Goal: Book appointment/travel/reservation

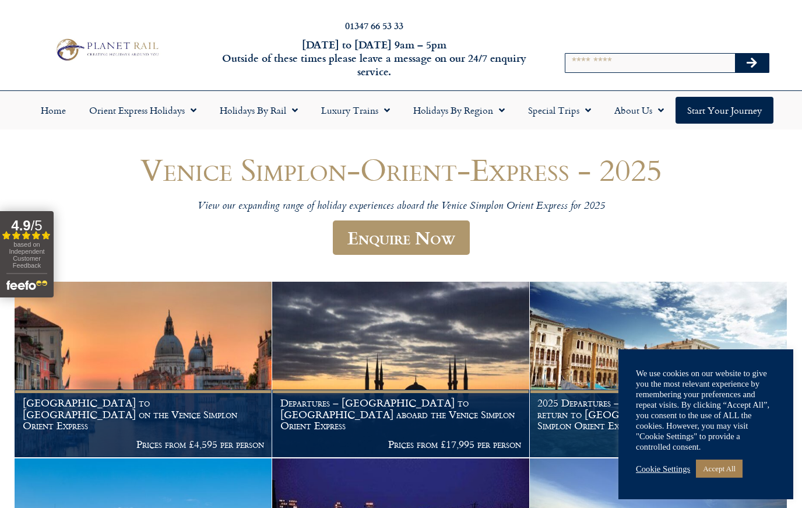
click at [663, 469] on link "Cookie Settings" at bounding box center [663, 469] width 54 height 10
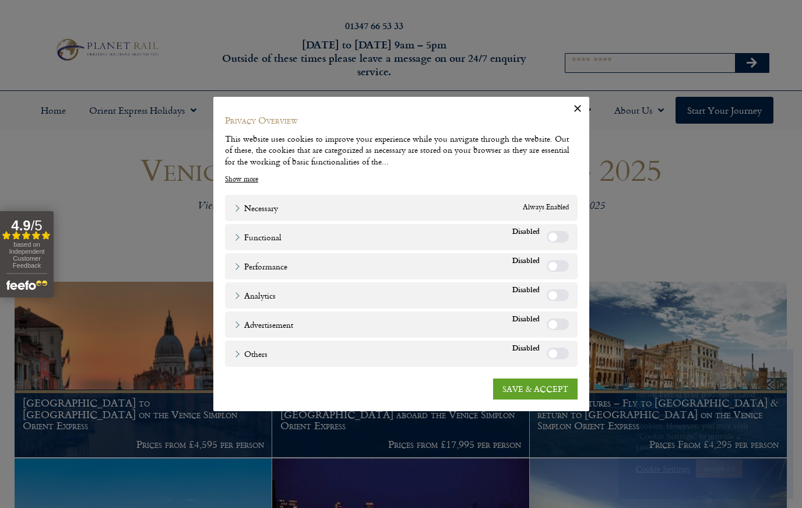
click at [521, 398] on link "SAVE & ACCEPT" at bounding box center [535, 388] width 85 height 21
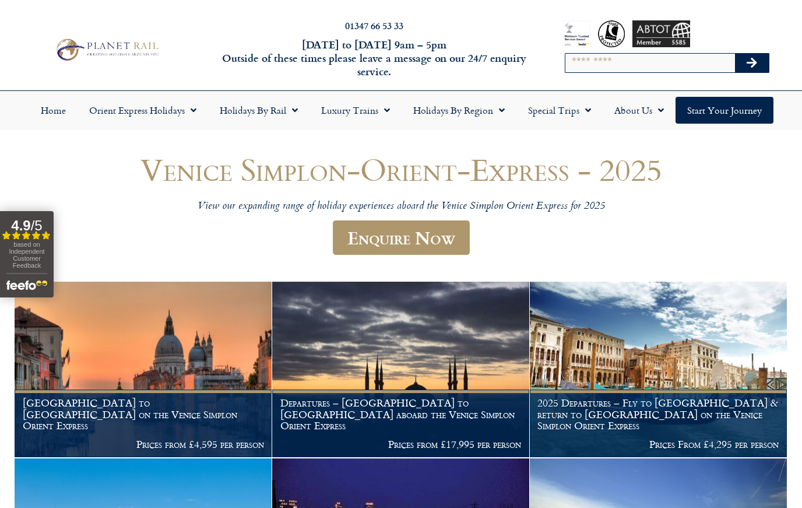
click at [181, 114] on link "Orient Express Holidays" at bounding box center [143, 110] width 131 height 27
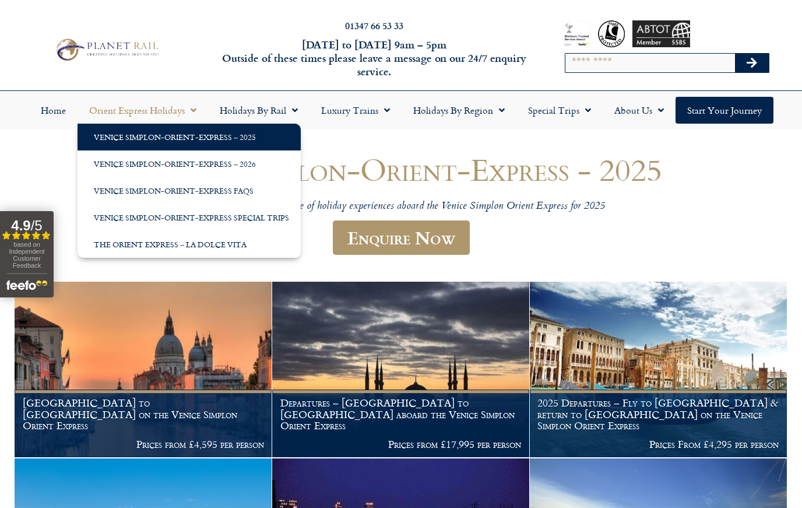
click at [237, 290] on img at bounding box center [143, 370] width 257 height 176
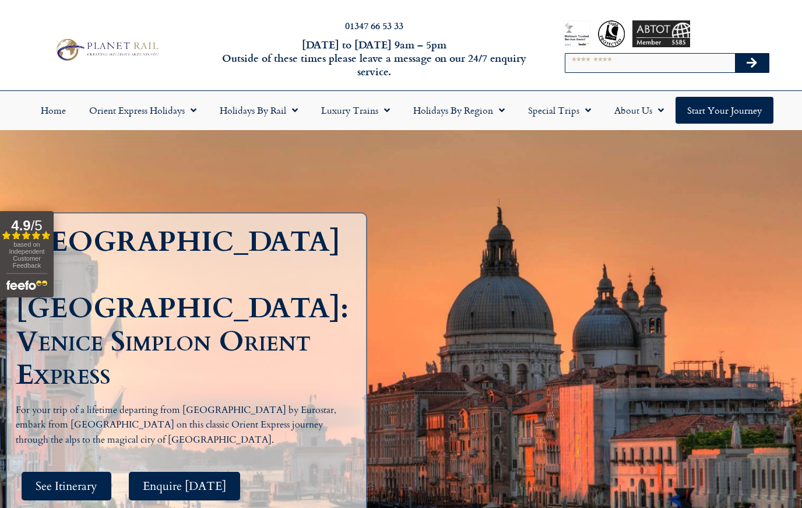
click at [286, 111] on span "Menu" at bounding box center [292, 110] width 12 height 21
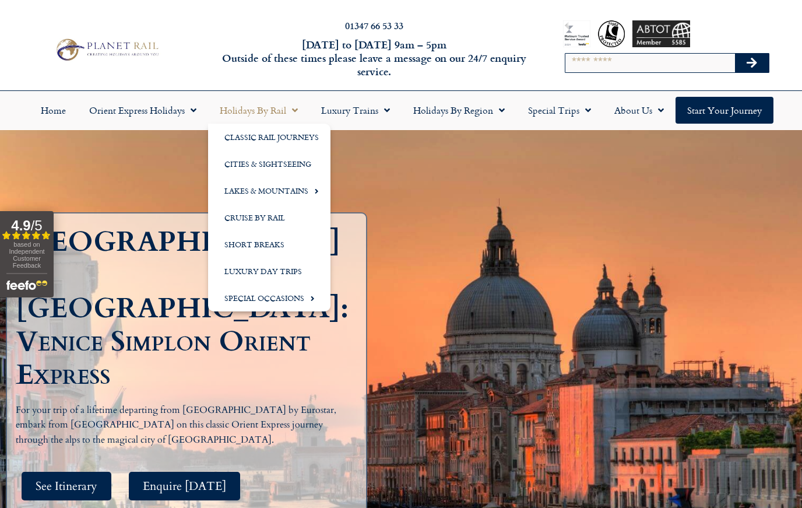
click at [293, 140] on link "Classic Rail Journeys" at bounding box center [269, 137] width 122 height 27
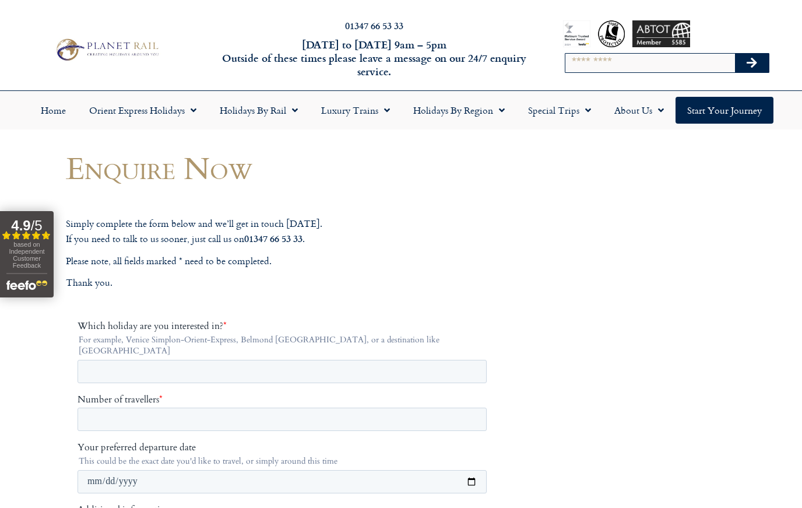
click at [382, 115] on span "Menu" at bounding box center [384, 110] width 12 height 21
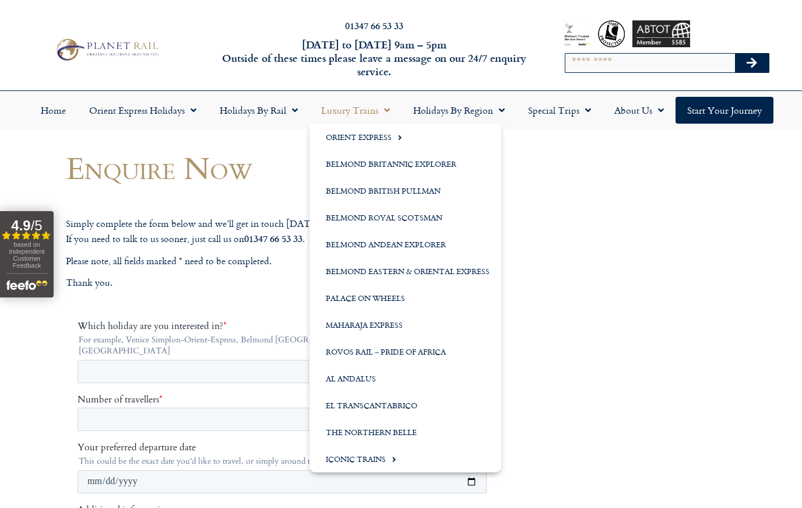
click at [381, 136] on link "Orient Express" at bounding box center [406, 137] width 192 height 27
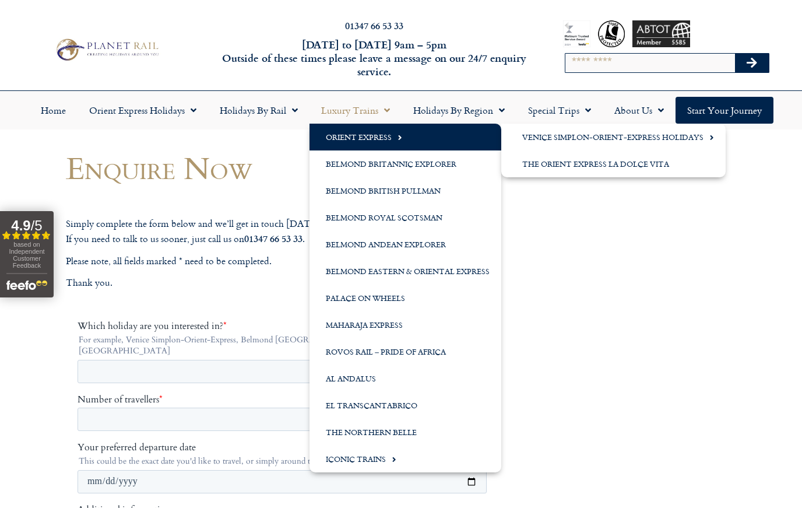
click at [627, 138] on link "Venice Simplon-Orient-Express Holidays" at bounding box center [613, 137] width 224 height 27
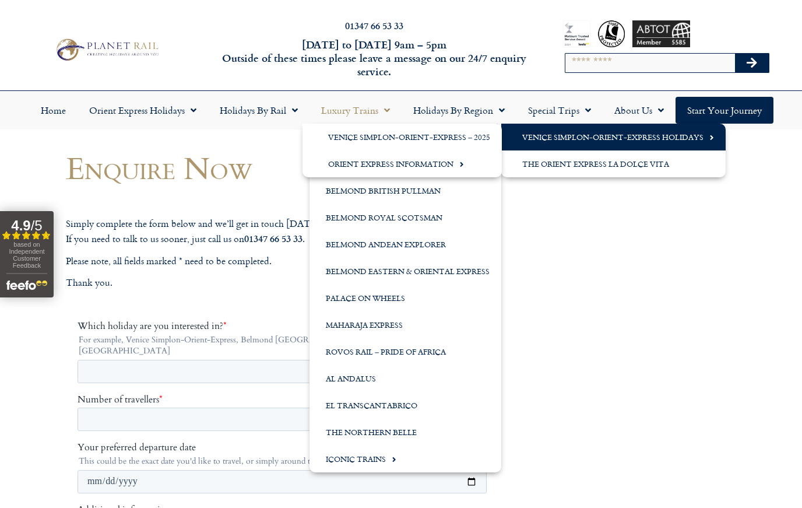
click at [668, 138] on link "Venice Simplon-Orient-Express Holidays" at bounding box center [613, 137] width 224 height 27
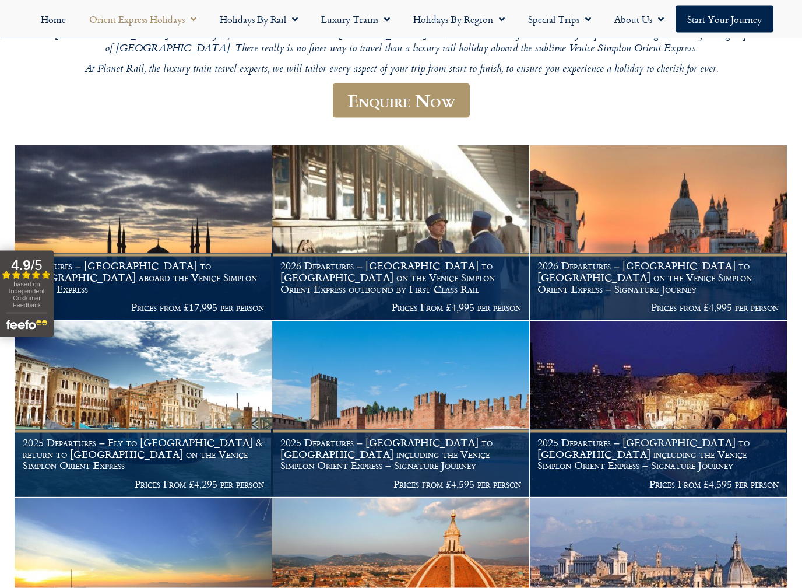
scroll to position [319, 0]
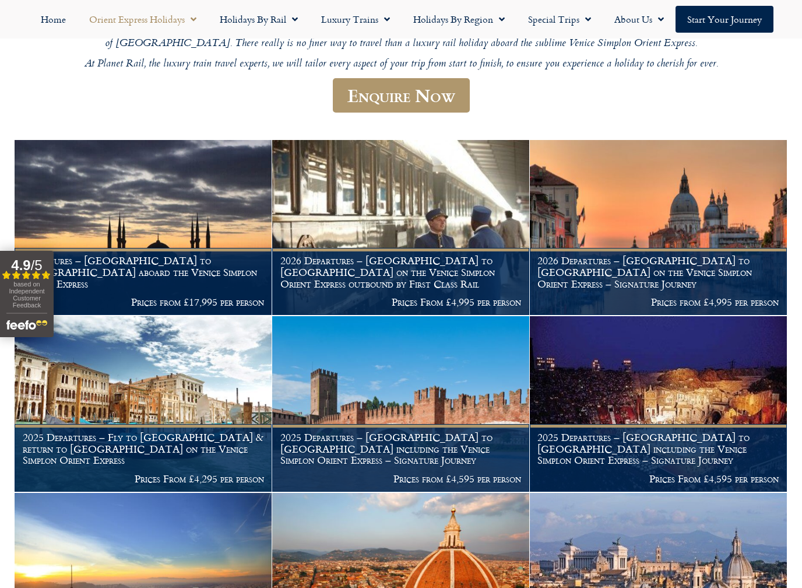
click at [694, 255] on h1 "2026 Departures – London to Venice on the Venice Simplon Orient Express – Signa…" at bounding box center [658, 272] width 241 height 34
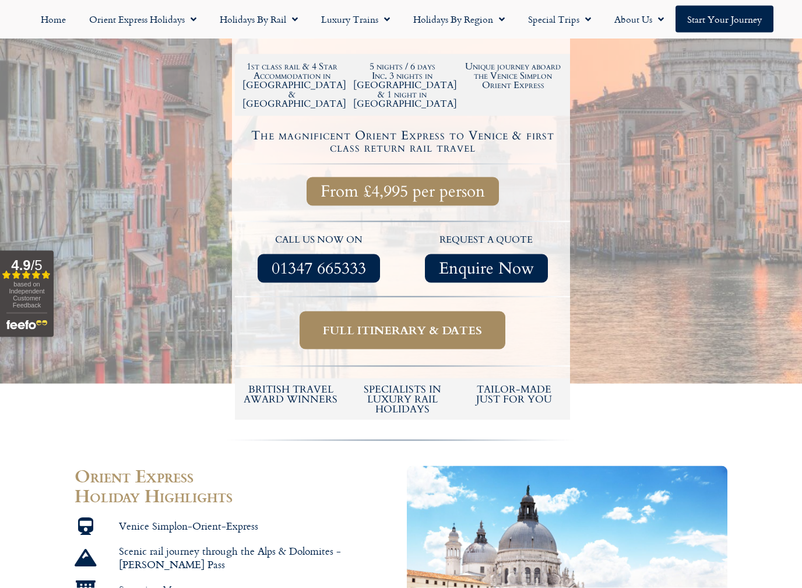
scroll to position [364, 0]
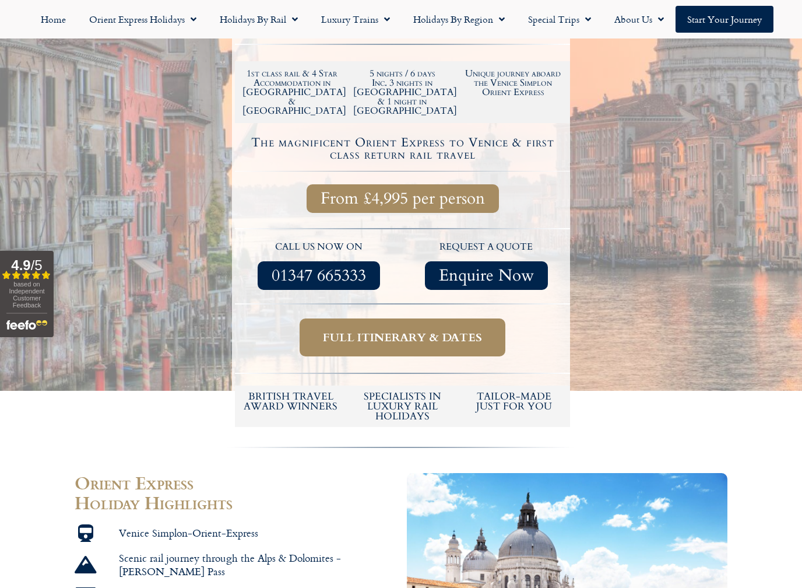
click at [441, 330] on span "Full itinerary & dates" at bounding box center [402, 337] width 159 height 15
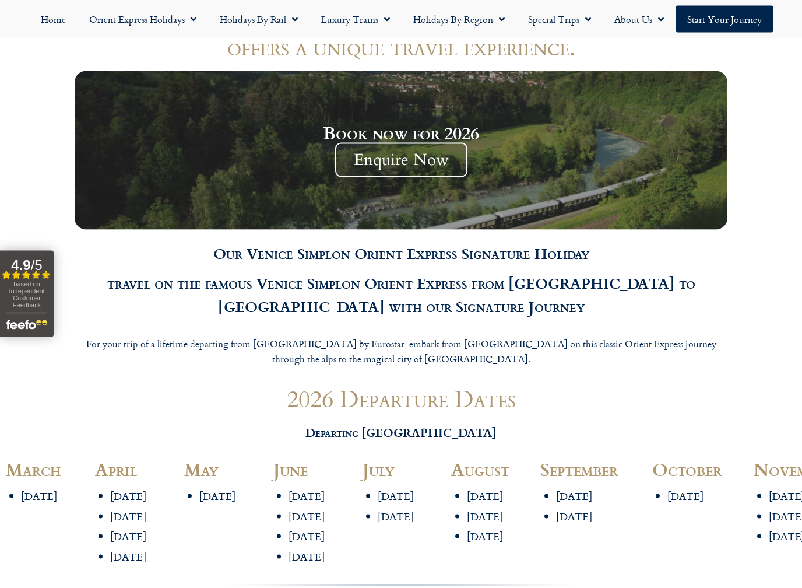
scroll to position [1109, 0]
click at [608, 507] on li "[DATE]" at bounding box center [598, 516] width 85 height 13
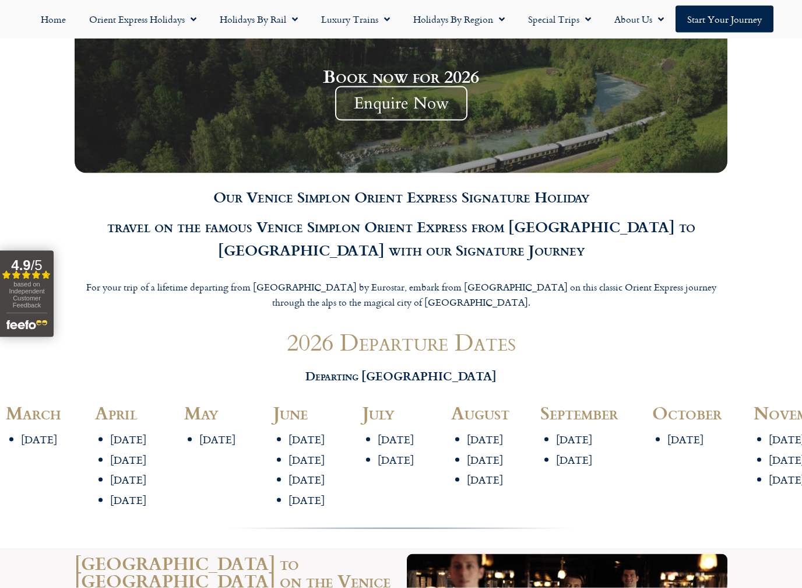
scroll to position [1164, 0]
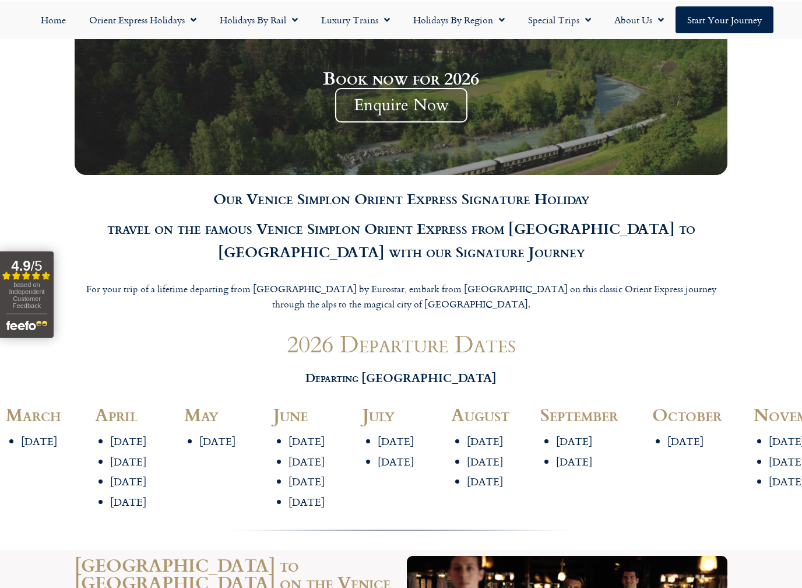
click at [592, 434] on div "[DATE] [DATE]" at bounding box center [591, 454] width 100 height 41
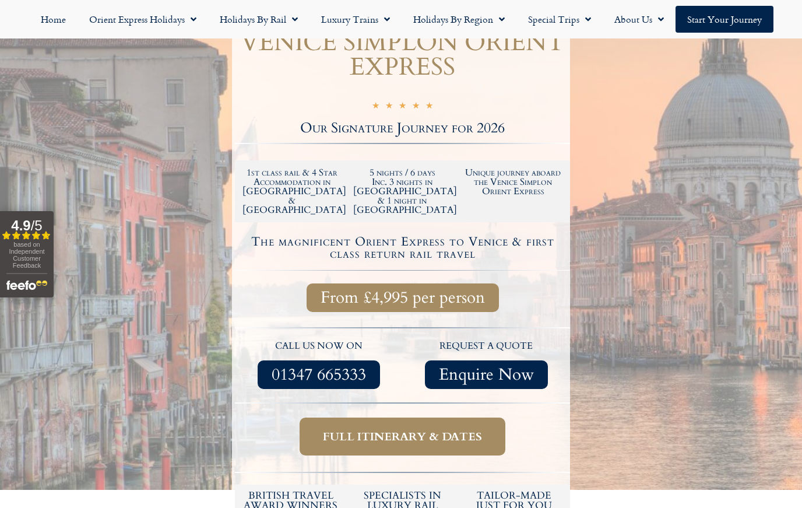
scroll to position [258, 0]
